Goal: Task Accomplishment & Management: Manage account settings

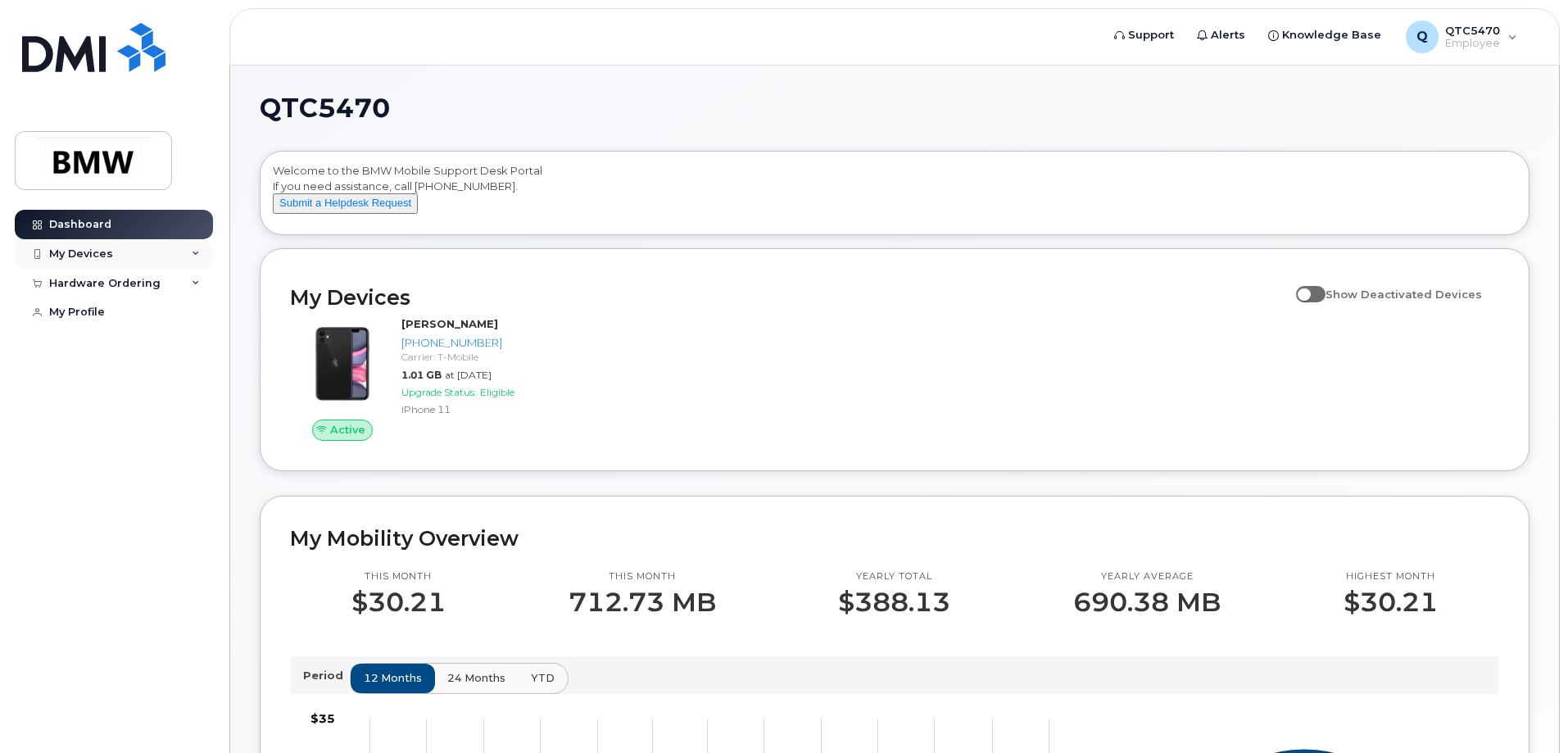
click at [166, 253] on div "My Devices" at bounding box center [114, 254] width 199 height 29
click at [85, 287] on div "Add Device" at bounding box center [88, 284] width 65 height 15
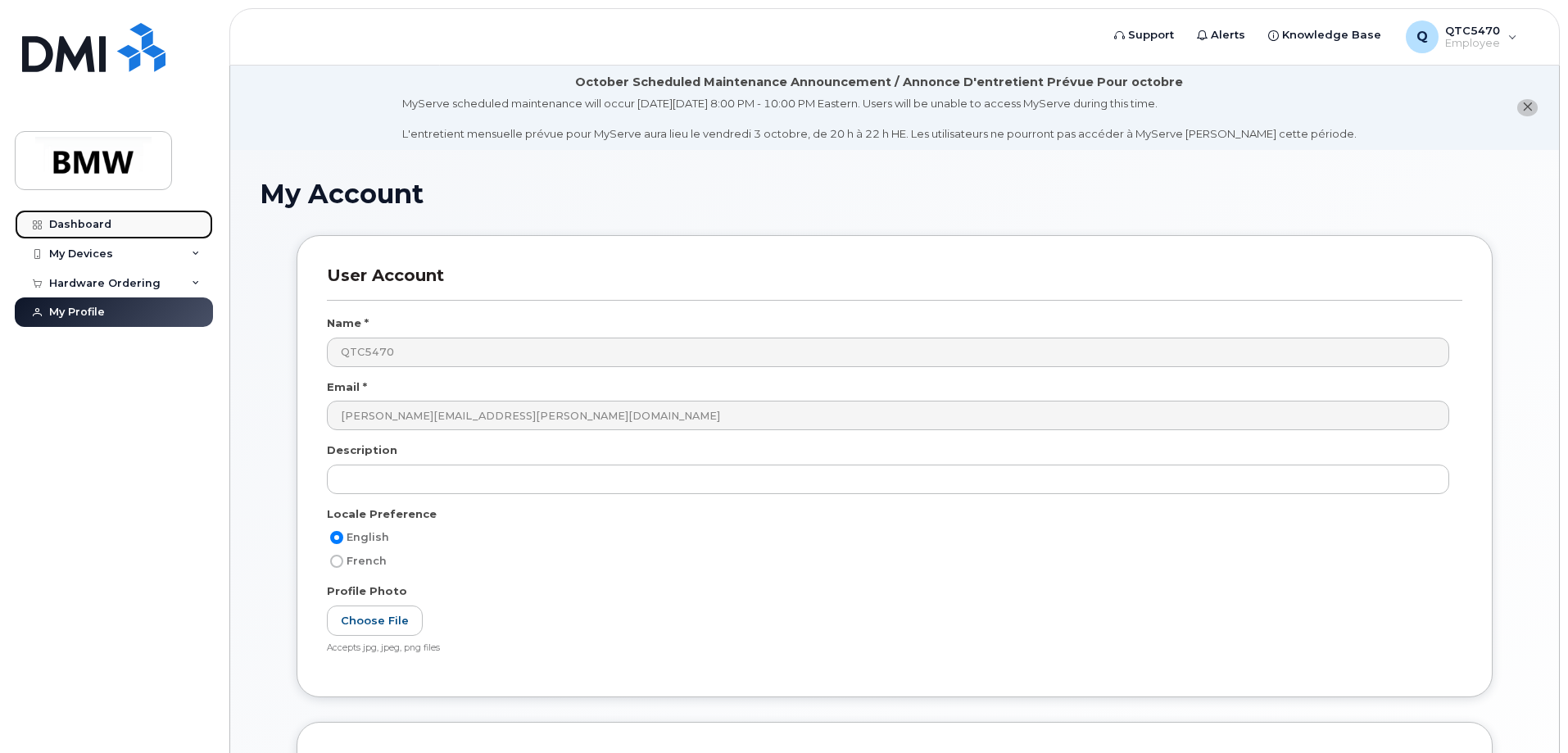
click at [98, 223] on div "Dashboard" at bounding box center [80, 224] width 62 height 13
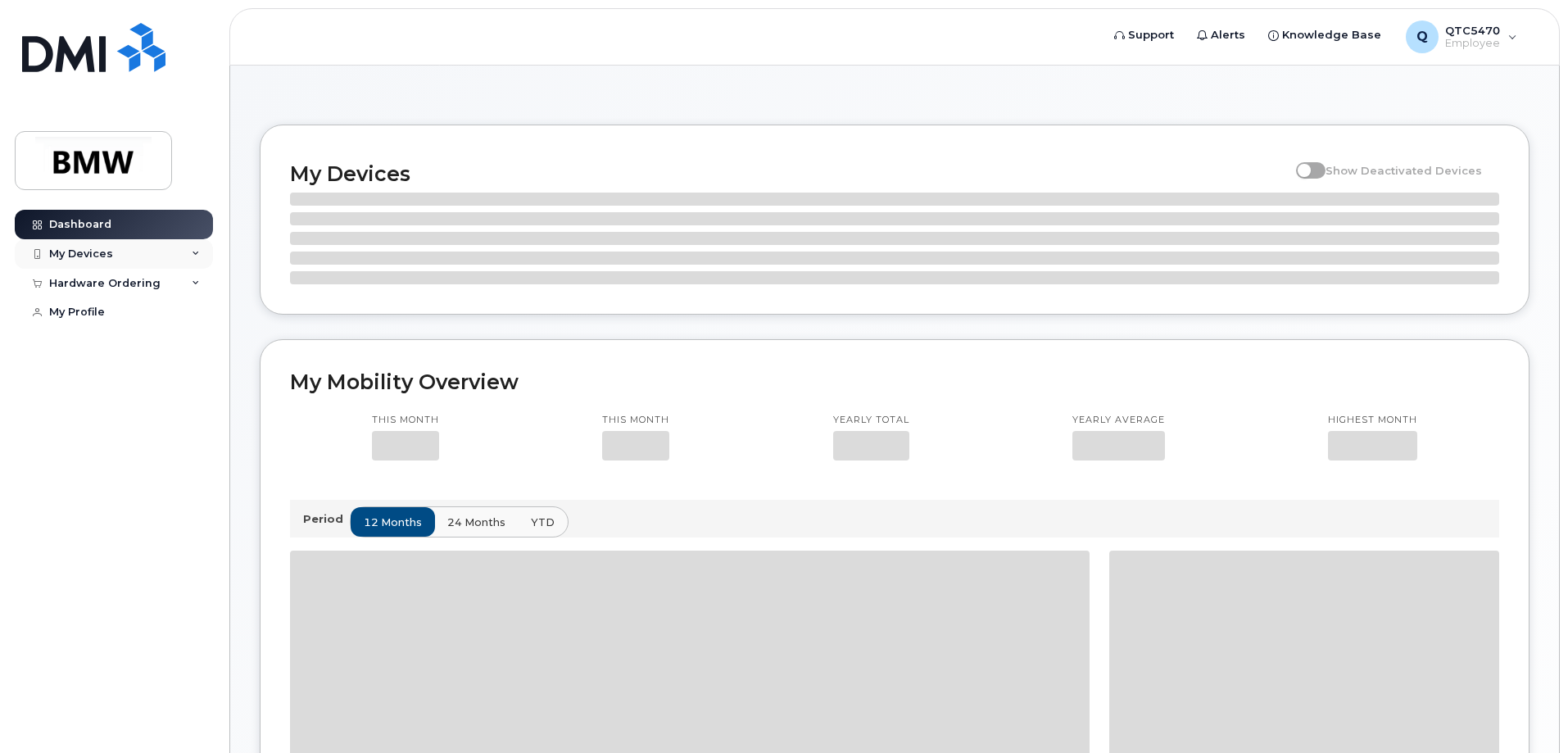
click at [102, 262] on div "My Devices" at bounding box center [114, 254] width 199 height 29
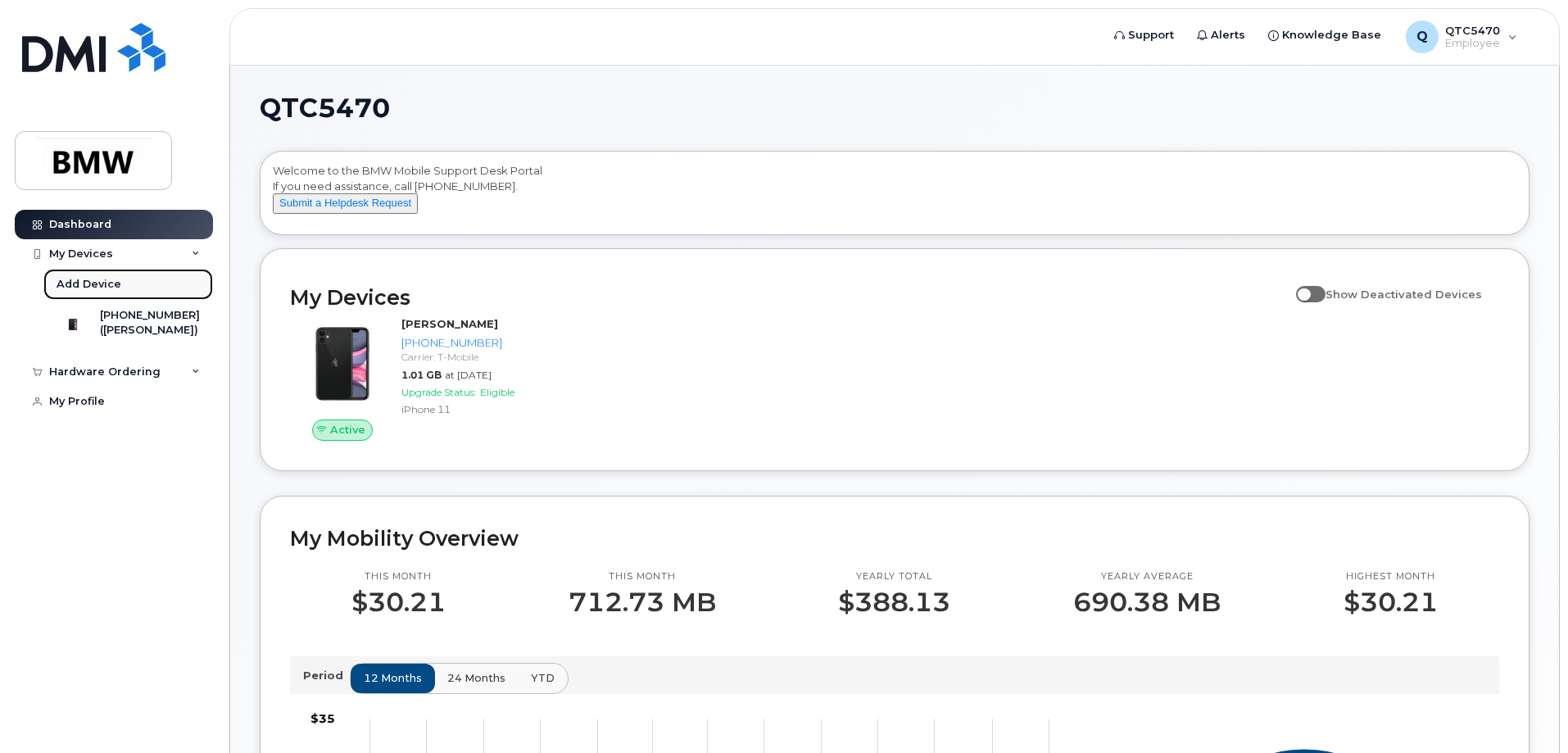
click at [107, 282] on div "Add Device" at bounding box center [88, 284] width 65 height 15
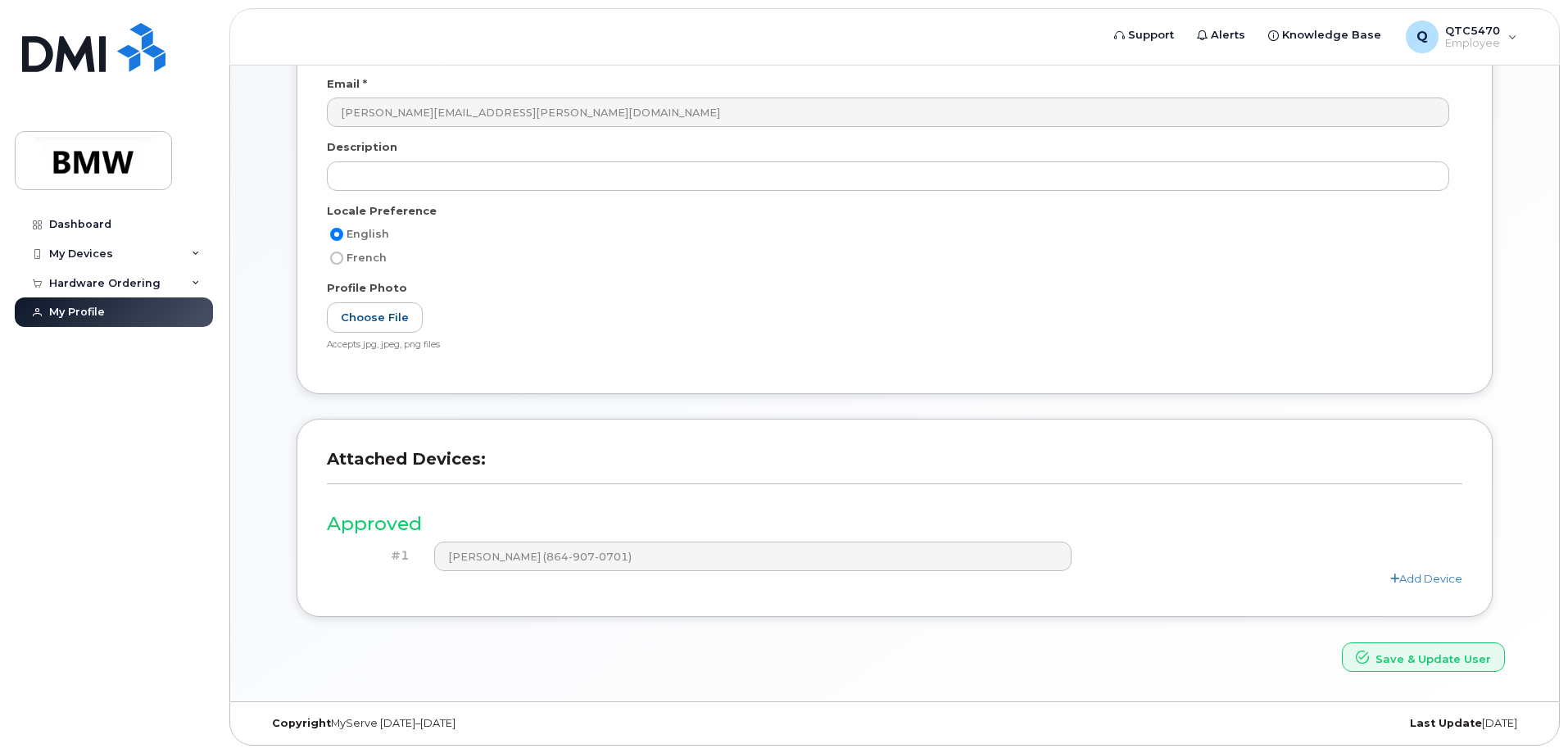
scroll to position [304, 0]
click at [1412, 577] on link "Add Device" at bounding box center [1426, 577] width 72 height 13
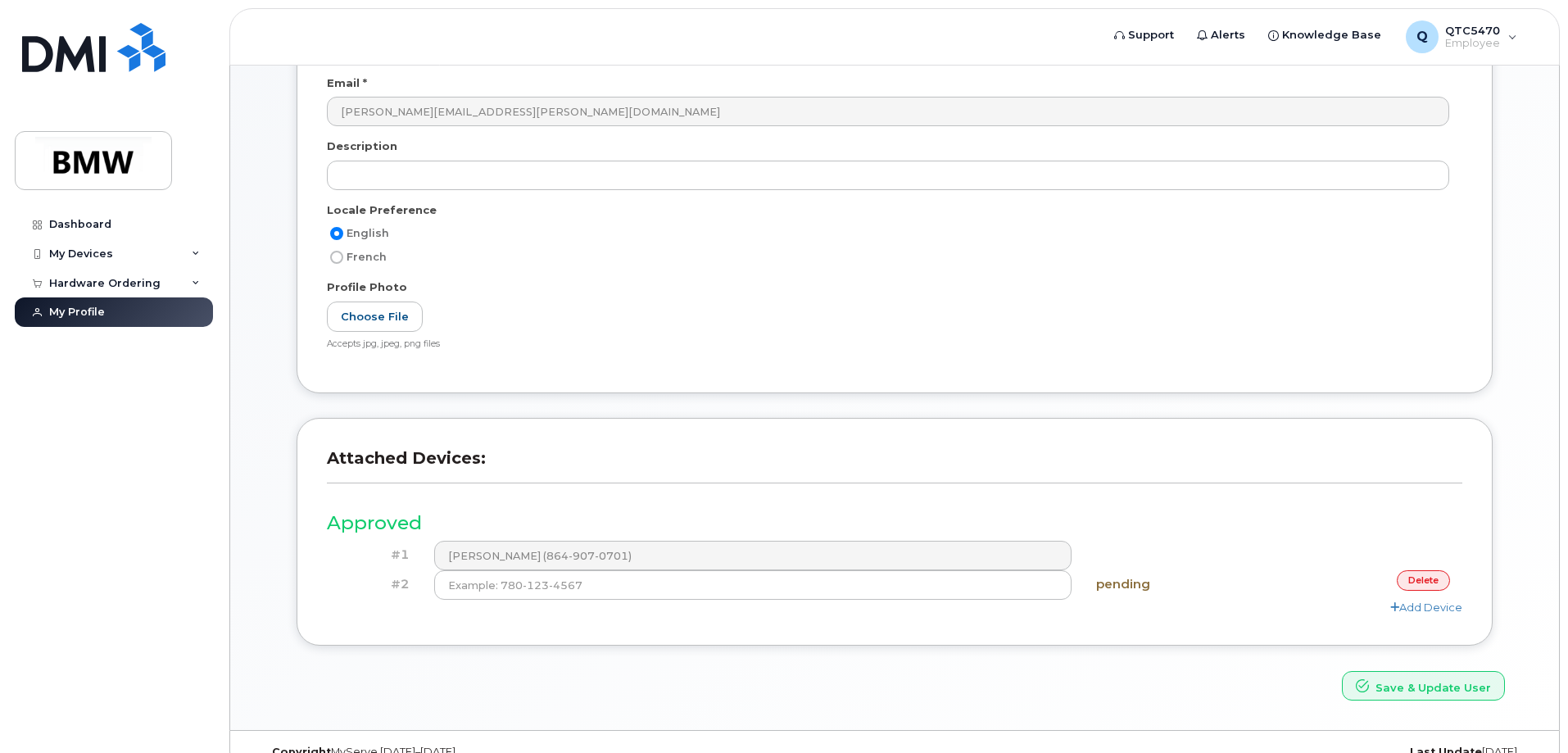
click at [1421, 573] on link "delete" at bounding box center [1424, 580] width 54 height 21
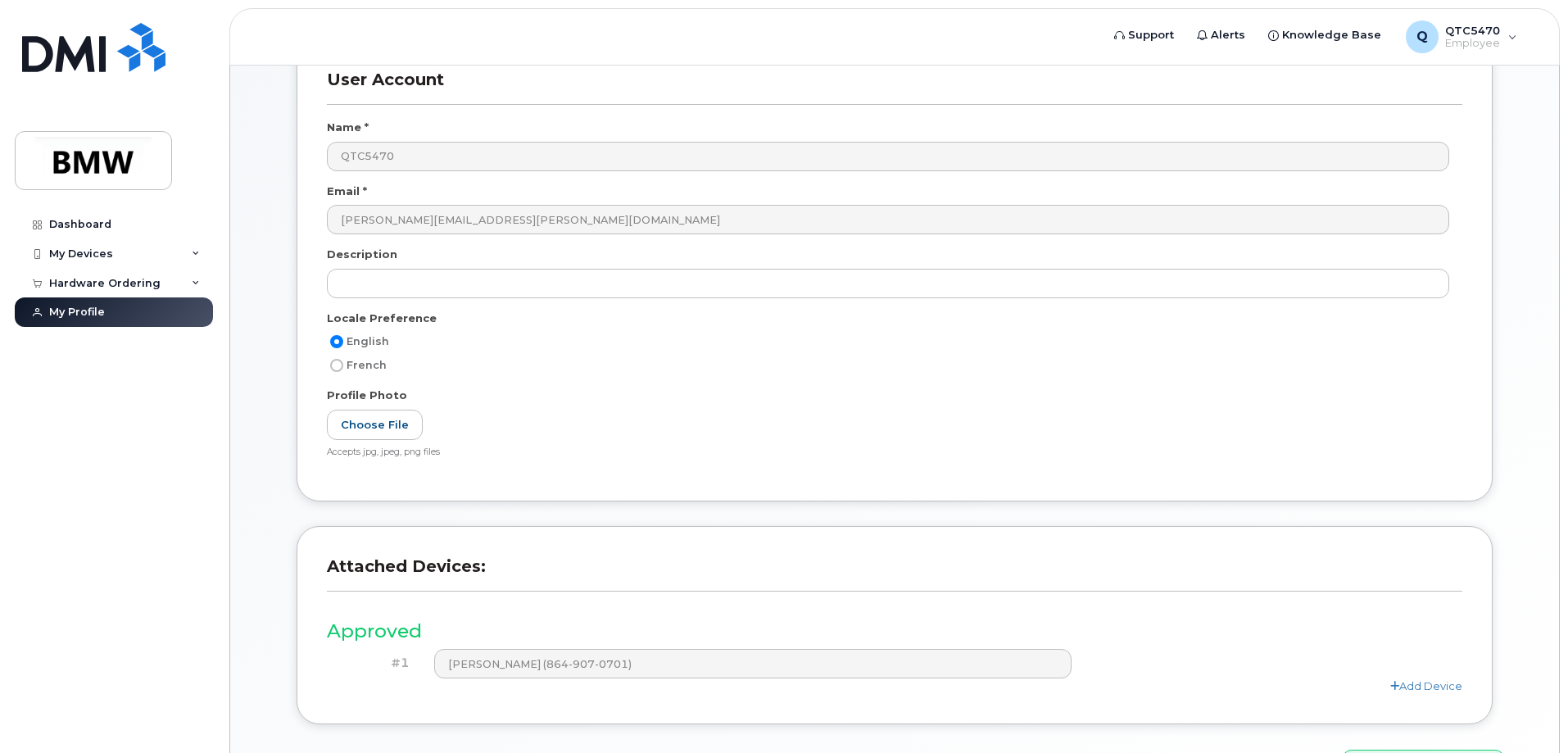
scroll to position [0, 0]
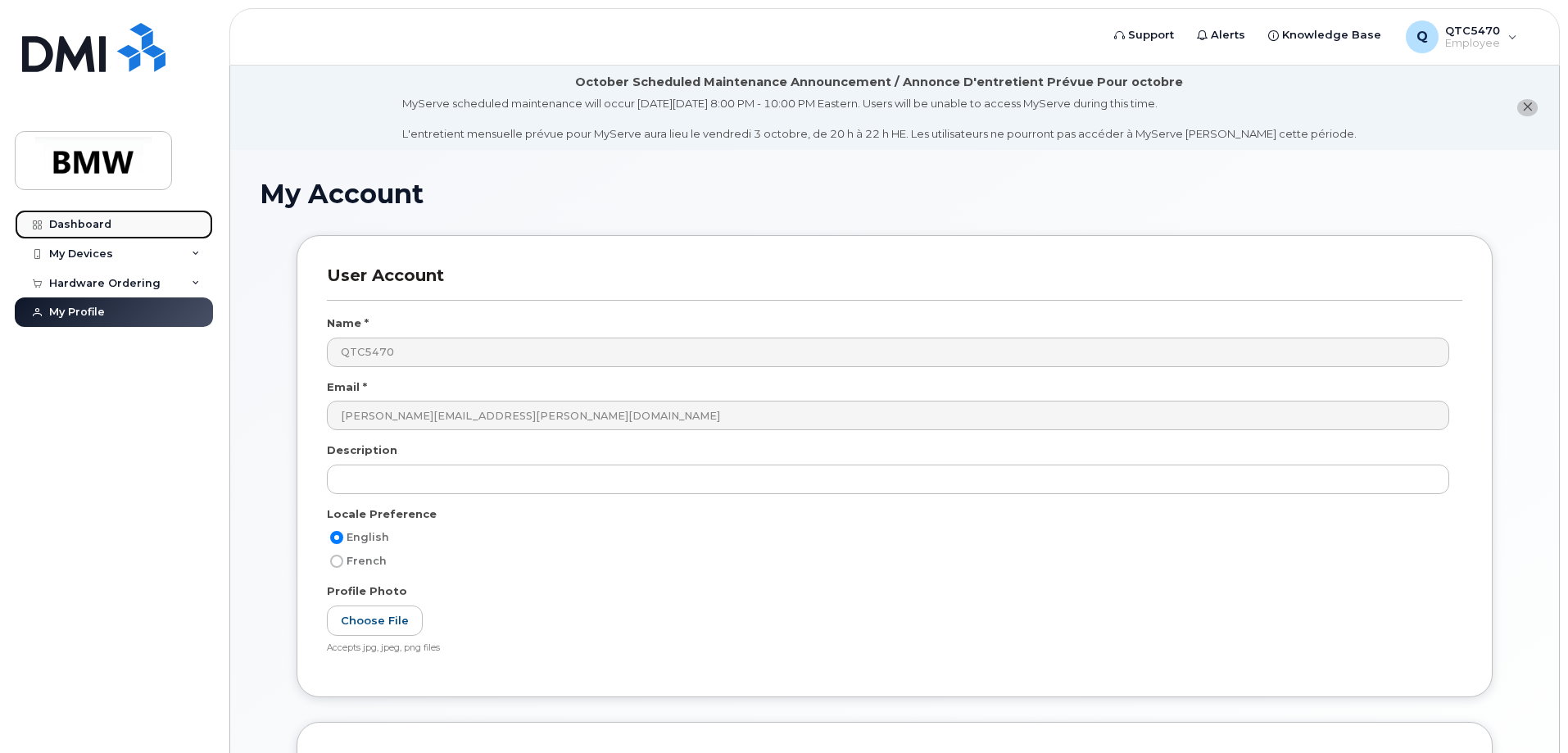
click at [64, 226] on div "Dashboard" at bounding box center [80, 224] width 62 height 13
